Goal: Entertainment & Leisure: Consume media (video, audio)

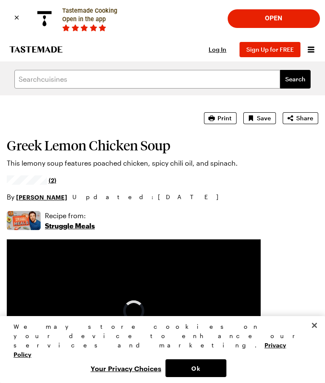
click at [216, 116] on icon "button" at bounding box center [212, 118] width 8 height 8
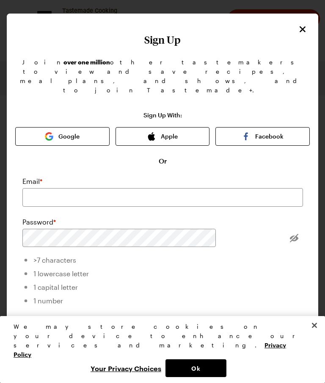
click at [311, 335] on button "Close" at bounding box center [315, 325] width 19 height 19
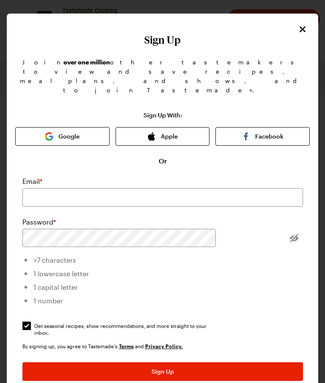
click at [304, 352] on div "Sign Up With: Google Apple Facebook Or Email * Password * >7 characters 1 lower…" at bounding box center [162, 265] width 295 height 306
click at [299, 36] on h1 "Sign Up" at bounding box center [162, 40] width 295 height 12
click at [301, 33] on icon "Close" at bounding box center [303, 29] width 10 height 10
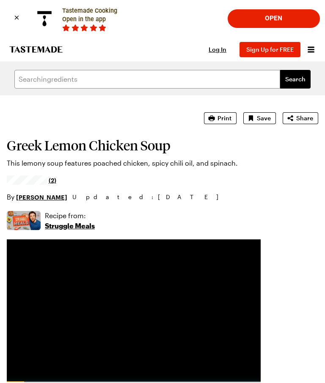
click at [216, 121] on icon "button" at bounding box center [212, 118] width 8 height 8
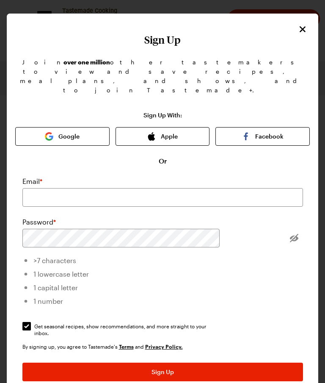
click at [303, 25] on icon "Close" at bounding box center [303, 29] width 10 height 10
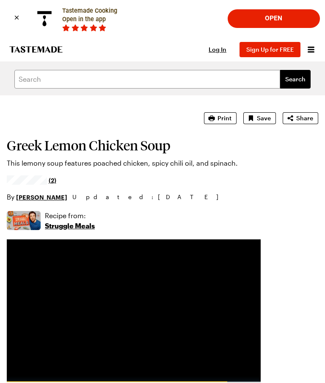
click at [295, 119] on icon "button" at bounding box center [290, 118] width 8 height 8
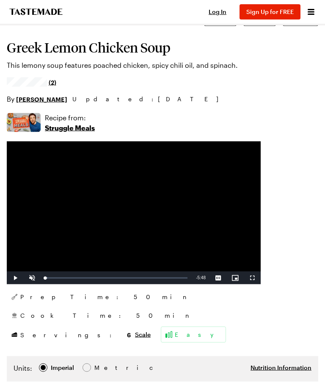
scroll to position [98, 0]
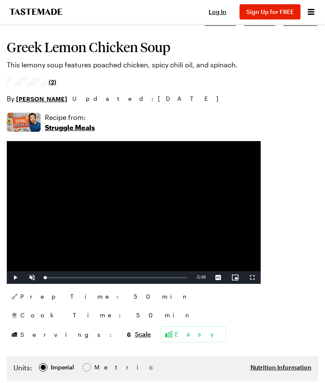
click at [61, 130] on p "Struggle Meals" at bounding box center [70, 127] width 50 height 10
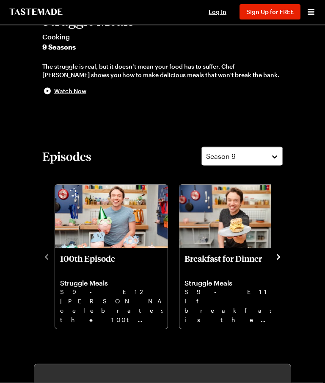
scroll to position [175, 0]
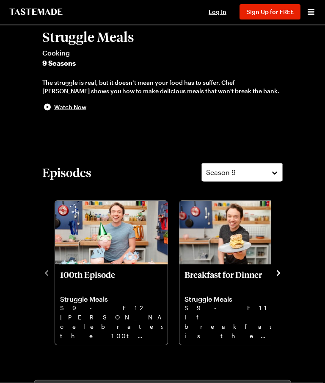
click at [276, 274] on icon "navigate to next item" at bounding box center [279, 273] width 8 height 8
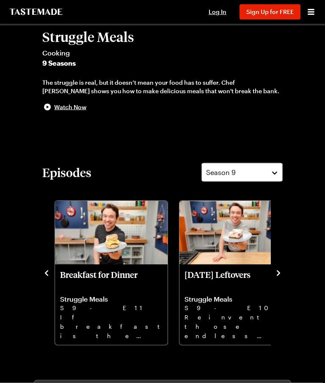
scroll to position [175, 0]
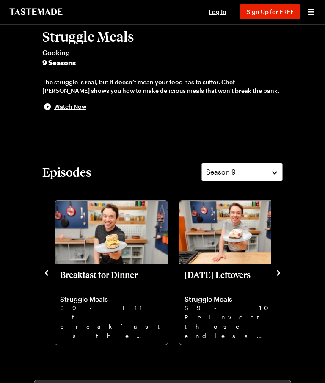
click at [279, 274] on icon "navigate to next item" at bounding box center [278, 273] width 3 height 6
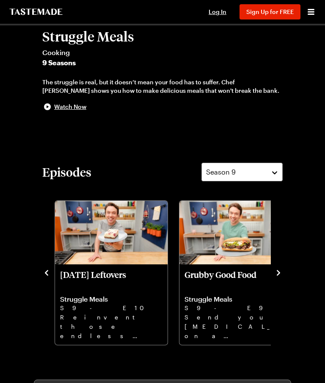
click at [278, 274] on icon "navigate to next item" at bounding box center [279, 273] width 8 height 8
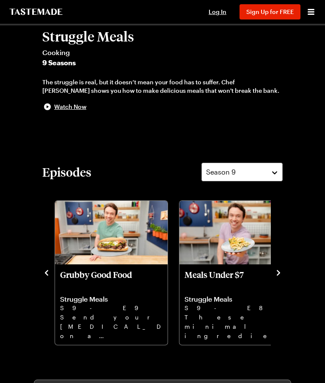
click at [236, 306] on p "S9 - E8" at bounding box center [236, 307] width 103 height 9
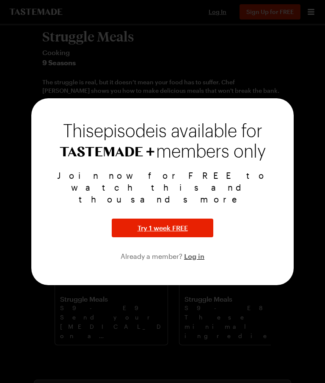
click at [295, 92] on div at bounding box center [162, 191] width 325 height 383
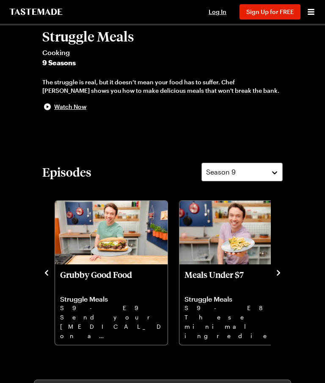
click at [275, 275] on icon "navigate to next item" at bounding box center [279, 273] width 8 height 8
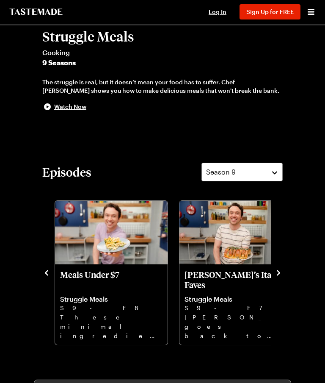
click at [277, 276] on icon "navigate to next item" at bounding box center [279, 273] width 8 height 8
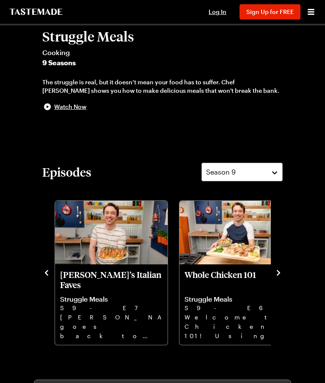
click at [278, 276] on icon "navigate to next item" at bounding box center [279, 273] width 8 height 8
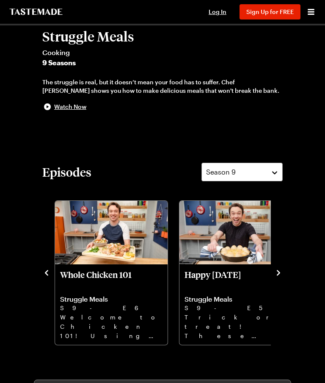
click at [278, 275] on icon "navigate to next item" at bounding box center [278, 273] width 3 height 6
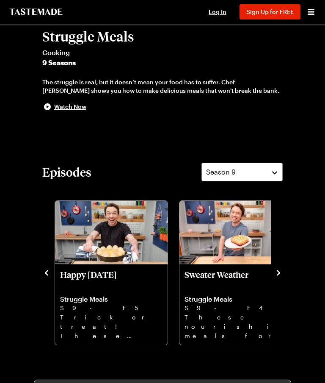
click at [277, 276] on icon "navigate to next item" at bounding box center [279, 273] width 8 height 8
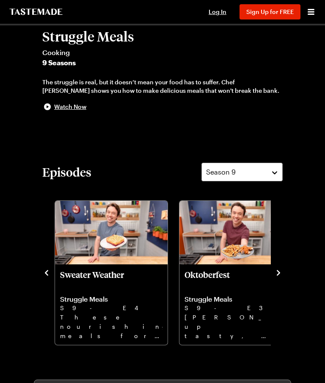
click at [279, 270] on icon "navigate to next item" at bounding box center [279, 273] width 8 height 8
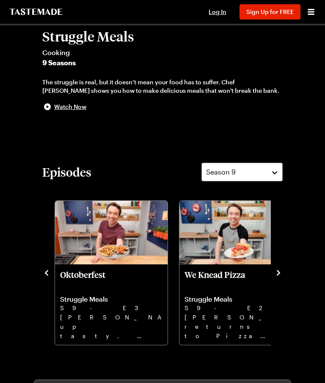
click at [279, 270] on icon "navigate to next item" at bounding box center [279, 273] width 8 height 8
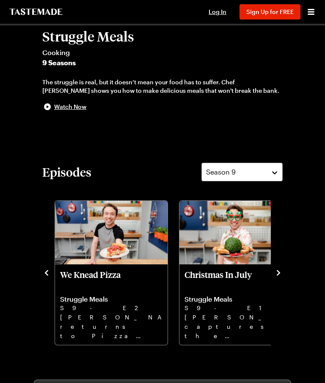
click at [280, 272] on icon "navigate to next item" at bounding box center [278, 273] width 3 height 6
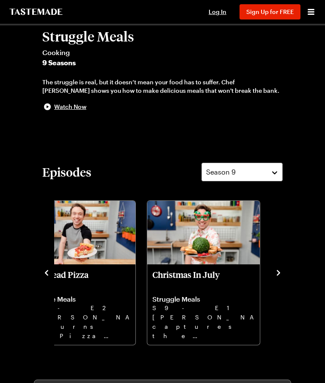
click at [278, 275] on icon "navigate to next item" at bounding box center [278, 273] width 3 height 6
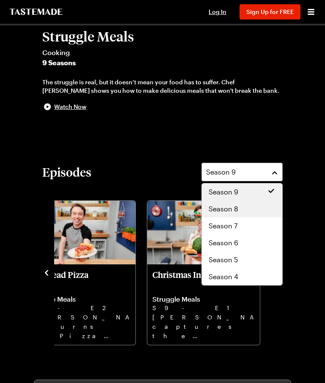
click at [250, 211] on div "Season 8" at bounding box center [242, 209] width 67 height 10
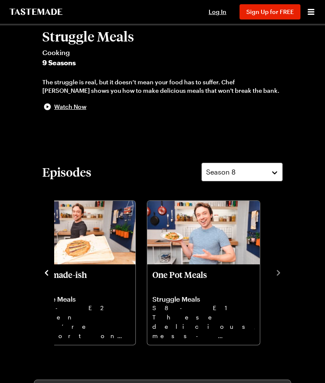
click at [280, 273] on icon "navigate to next item" at bounding box center [278, 273] width 3 height 6
click at [44, 270] on icon "navigate to previous item" at bounding box center [46, 273] width 8 height 8
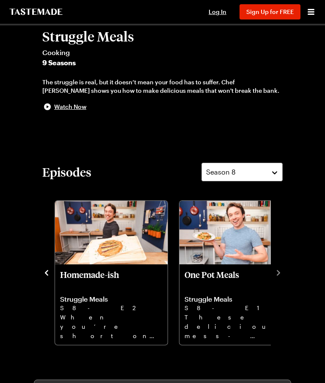
click at [43, 278] on div "Too Hot To Cook Struggle Meals S8 - E10 Cool down in the kitchen with refreshin…" at bounding box center [162, 271] width 241 height 147
click at [42, 280] on div "Episodes Season 8 Too Hot To Cook Struggle Meals S8 - E10 Cool down in the kitc…" at bounding box center [163, 254] width 258 height 183
click at [38, 274] on div "Episodes Season 8 Too Hot To Cook Struggle Meals S8 - E10 Cool down in the kitc…" at bounding box center [163, 254] width 258 height 183
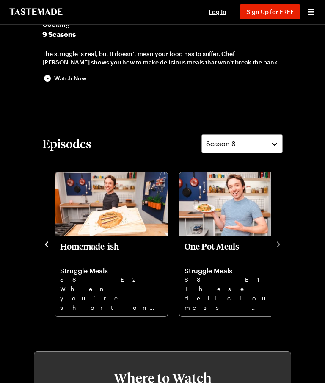
scroll to position [203, 0]
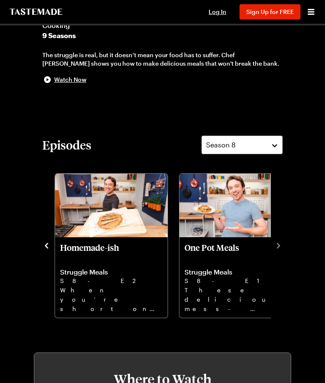
click at [220, 249] on p "One Pot Meals" at bounding box center [236, 252] width 103 height 20
click at [257, 110] on div at bounding box center [162, 191] width 325 height 383
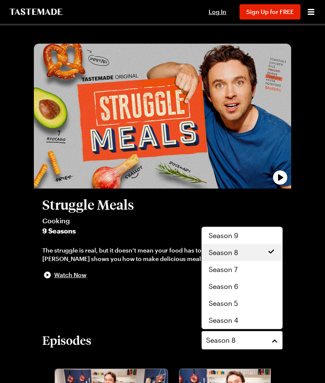
scroll to position [0, 0]
